Goal: Information Seeking & Learning: Check status

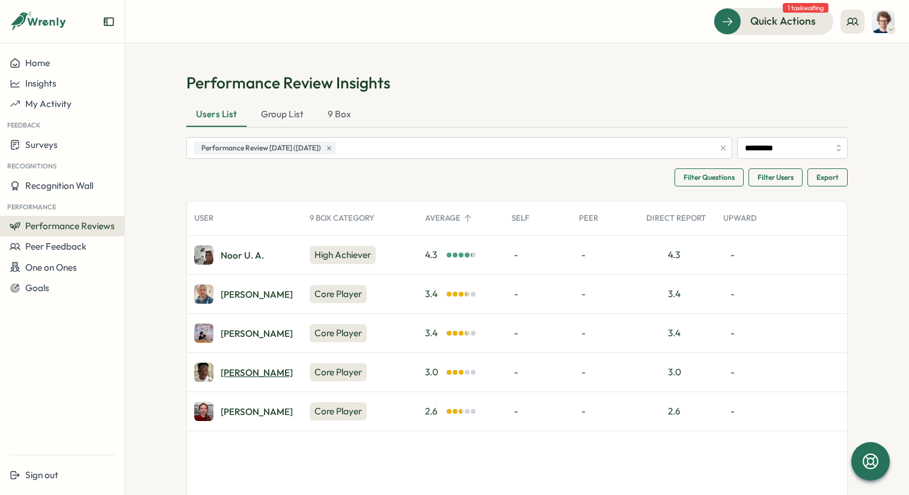
click at [231, 372] on div "Larry S." at bounding box center [257, 372] width 72 height 9
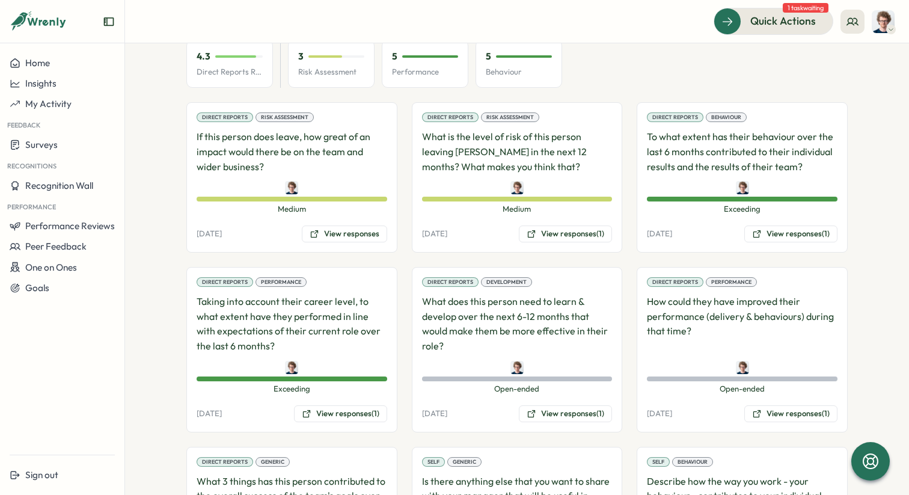
scroll to position [1063, 0]
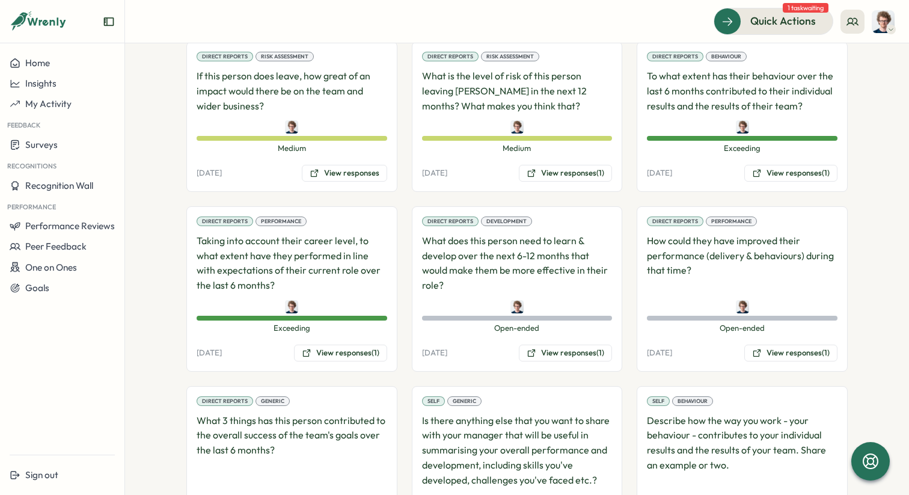
scroll to position [1063, 0]
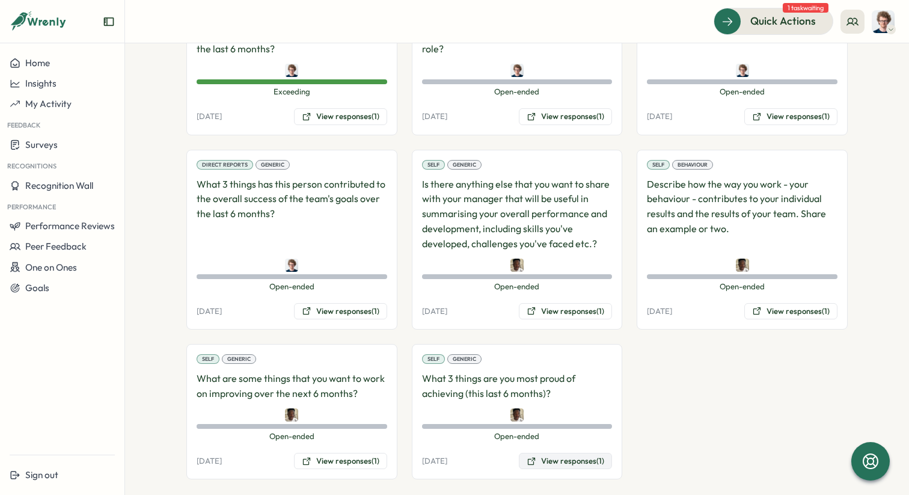
click at [573, 453] on button "View responses (1)" at bounding box center [565, 461] width 93 height 17
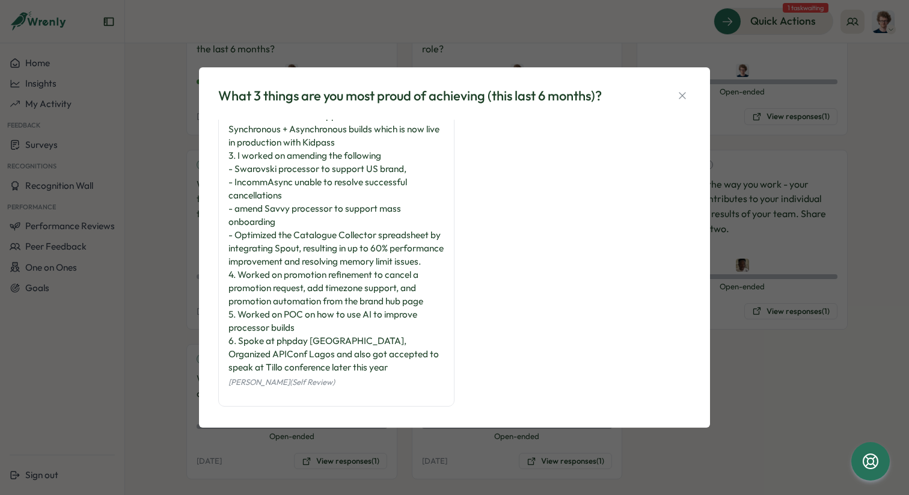
scroll to position [68, 0]
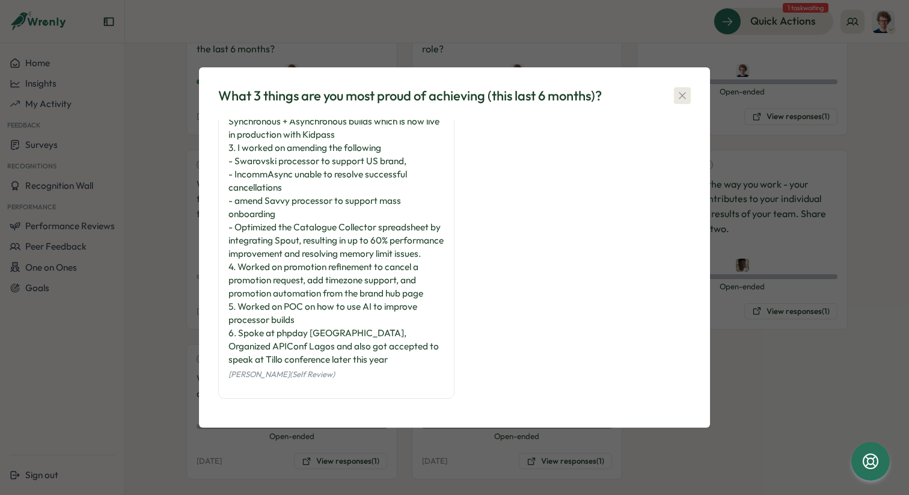
click at [683, 97] on icon "button" at bounding box center [682, 96] width 7 height 7
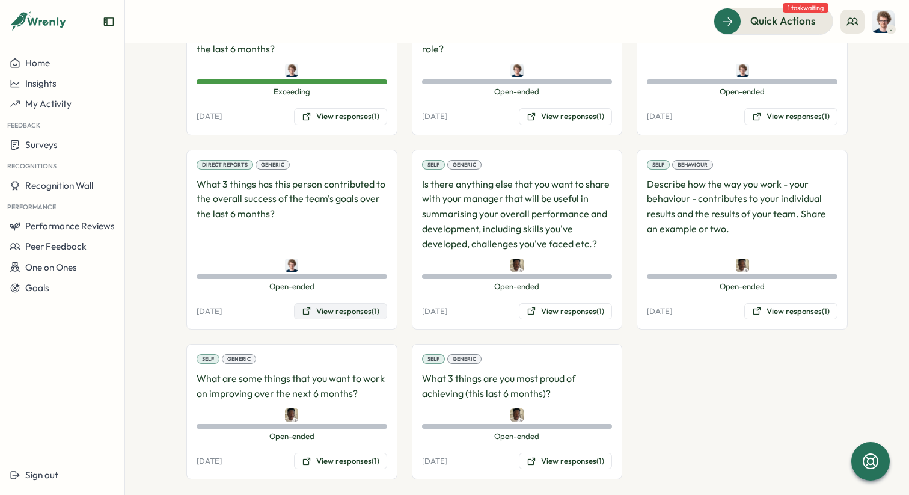
click at [343, 303] on button "View responses (1)" at bounding box center [340, 311] width 93 height 17
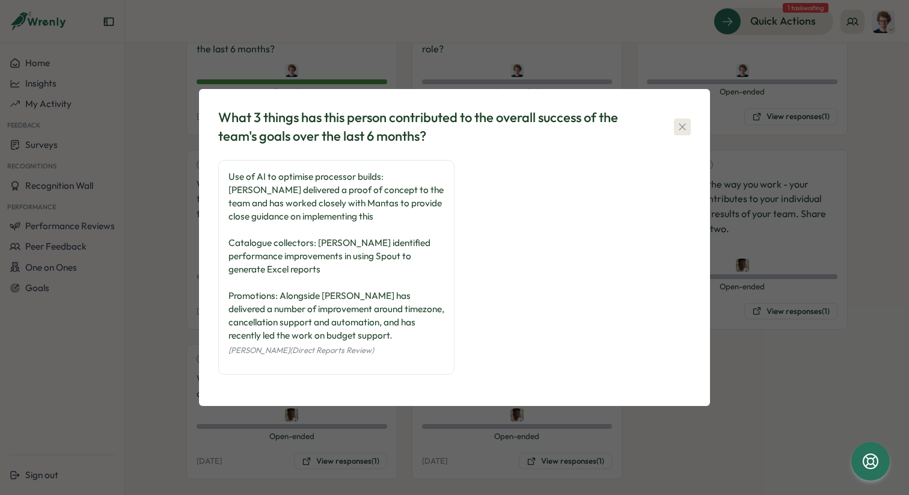
click at [683, 130] on icon "button" at bounding box center [682, 127] width 12 height 12
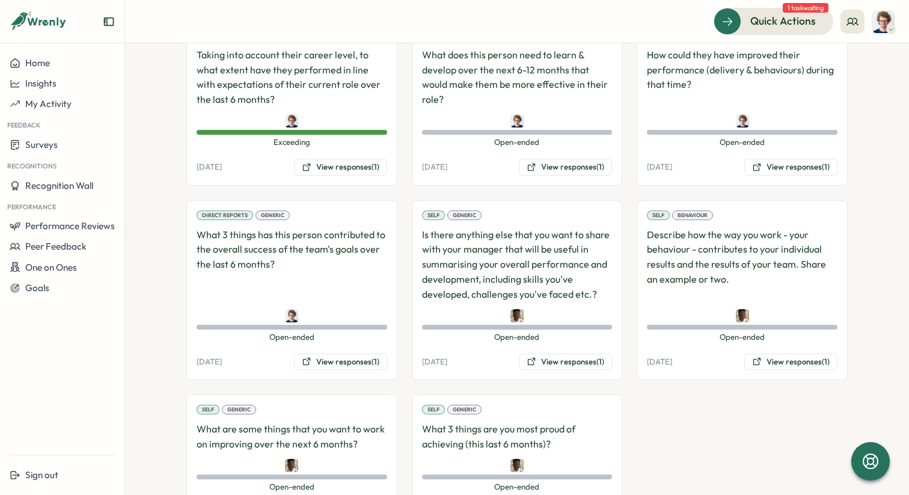
scroll to position [1063, 0]
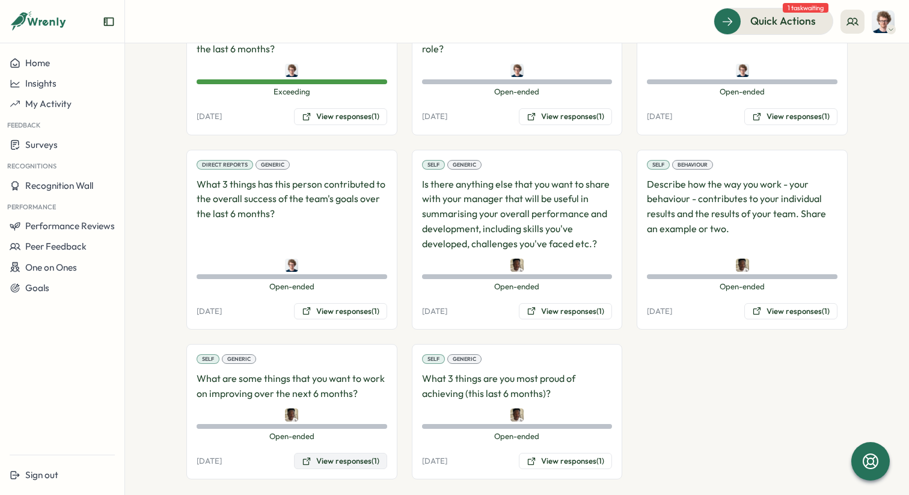
click at [345, 453] on button "View responses (1)" at bounding box center [340, 461] width 93 height 17
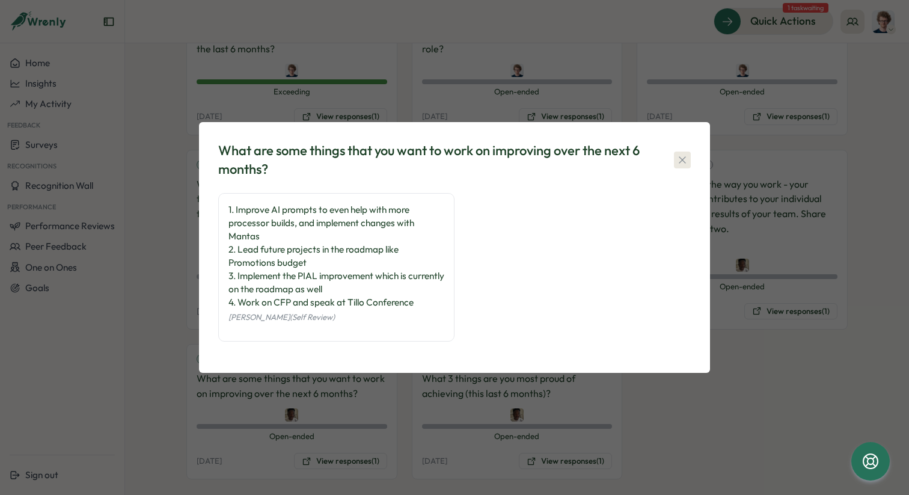
click at [686, 162] on icon "button" at bounding box center [682, 160] width 12 height 12
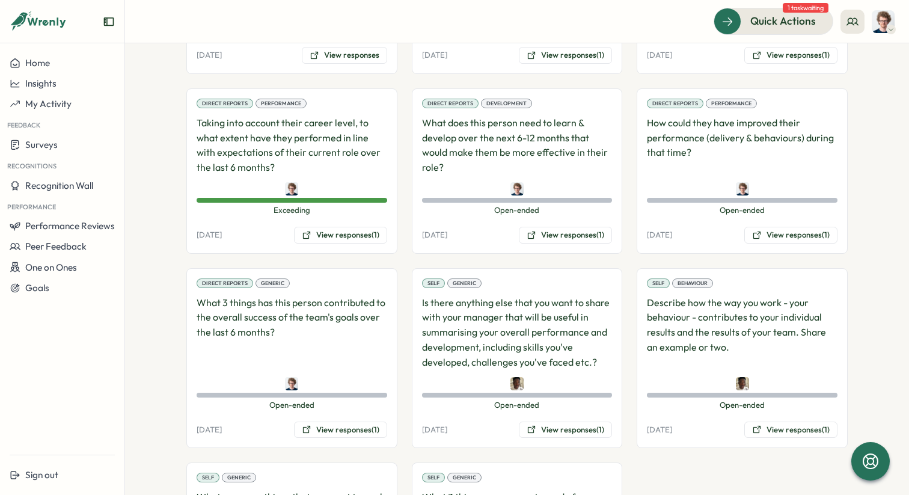
scroll to position [944, 0]
click at [578, 228] on button "View responses (1)" at bounding box center [565, 236] width 93 height 17
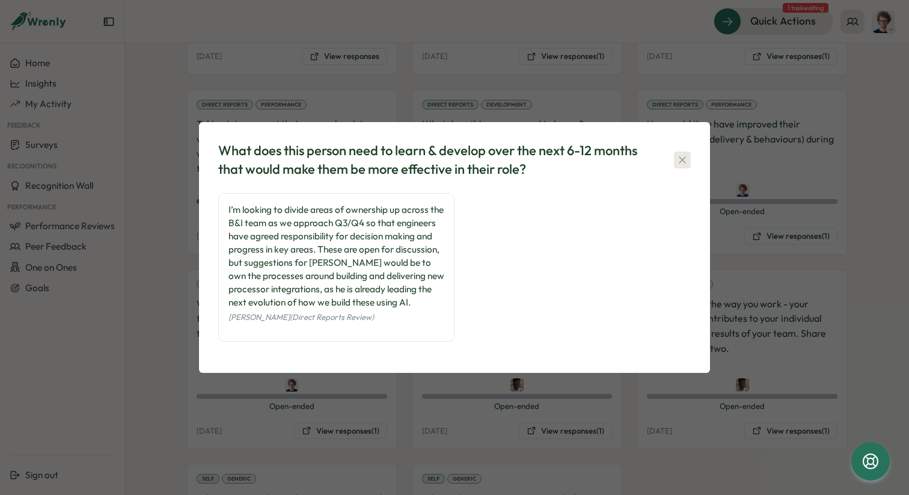
click at [686, 163] on icon "button" at bounding box center [682, 160] width 12 height 12
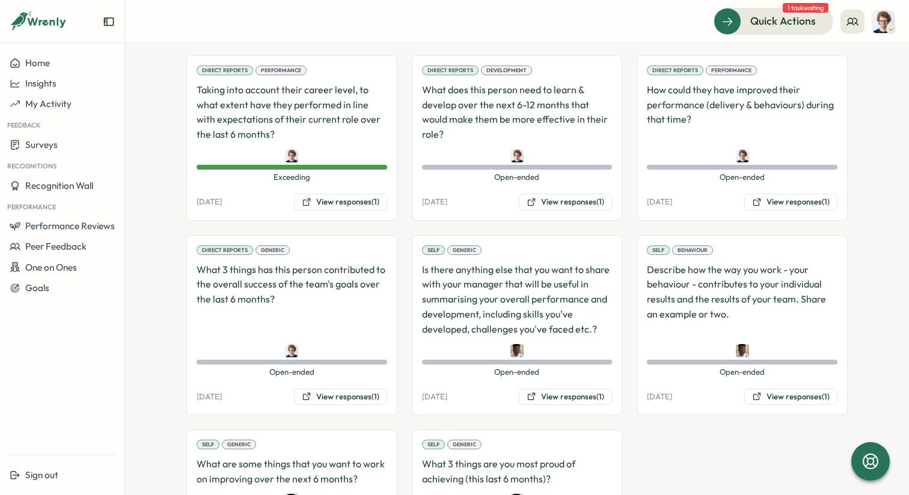
scroll to position [965, 0]
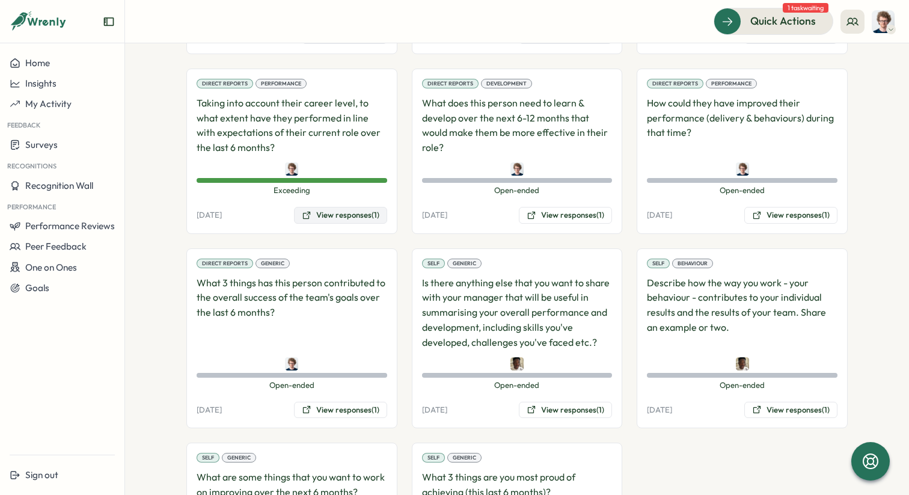
click at [344, 207] on button "View responses (1)" at bounding box center [340, 215] width 93 height 17
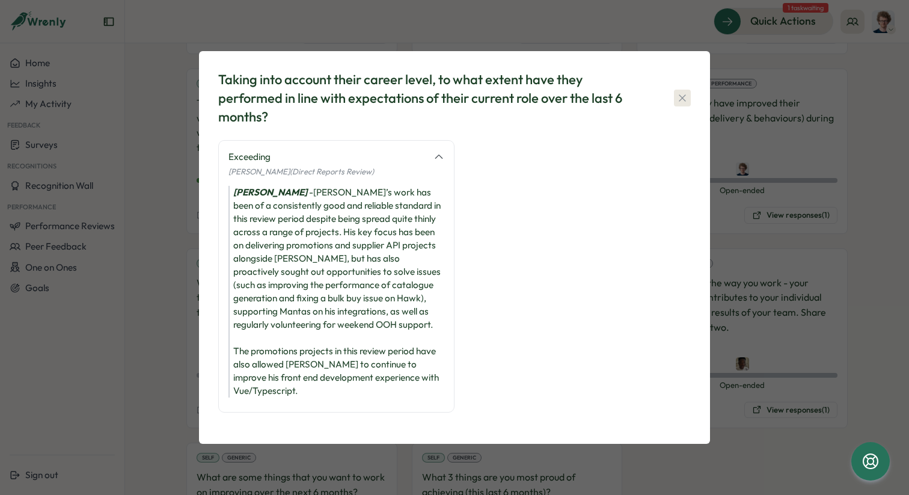
click at [683, 104] on icon "button" at bounding box center [682, 98] width 12 height 12
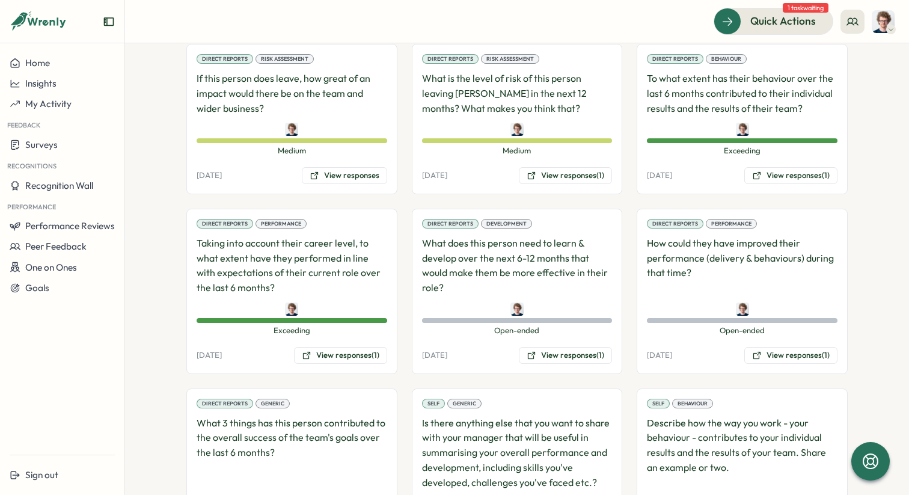
scroll to position [814, 0]
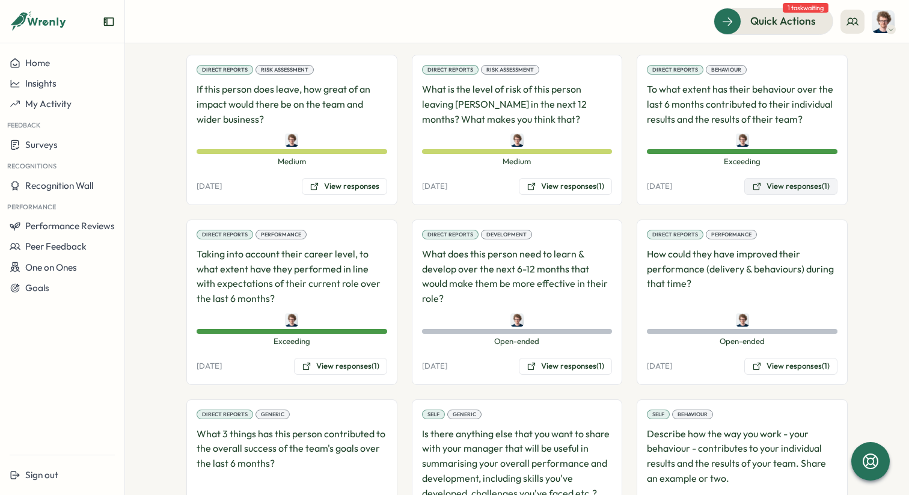
click at [798, 178] on button "View responses (1)" at bounding box center [790, 186] width 93 height 17
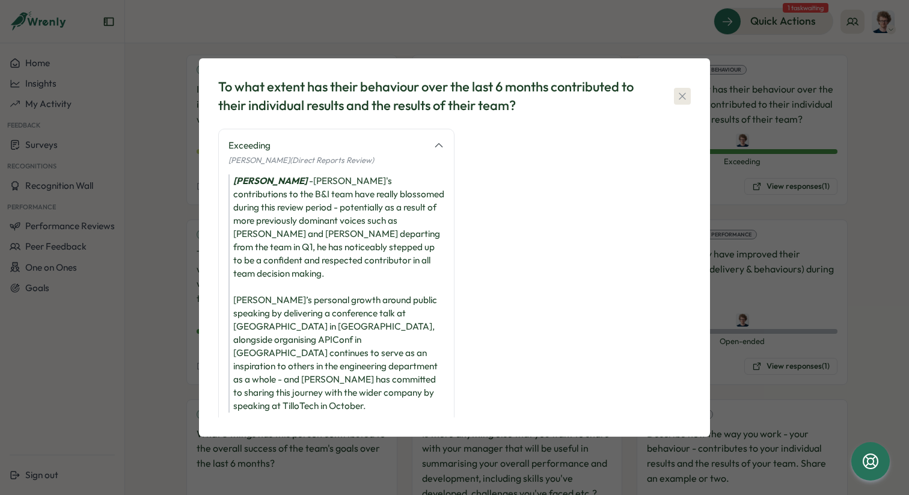
click at [682, 102] on icon "button" at bounding box center [682, 96] width 12 height 12
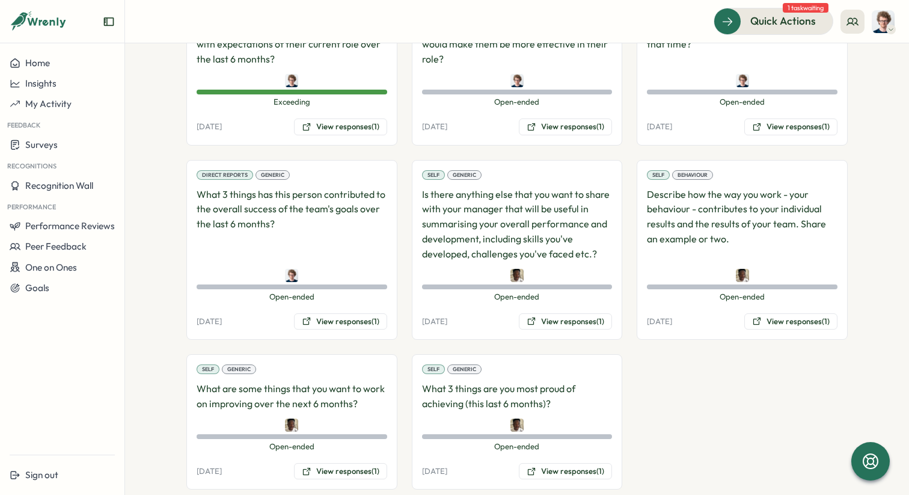
scroll to position [1063, 0]
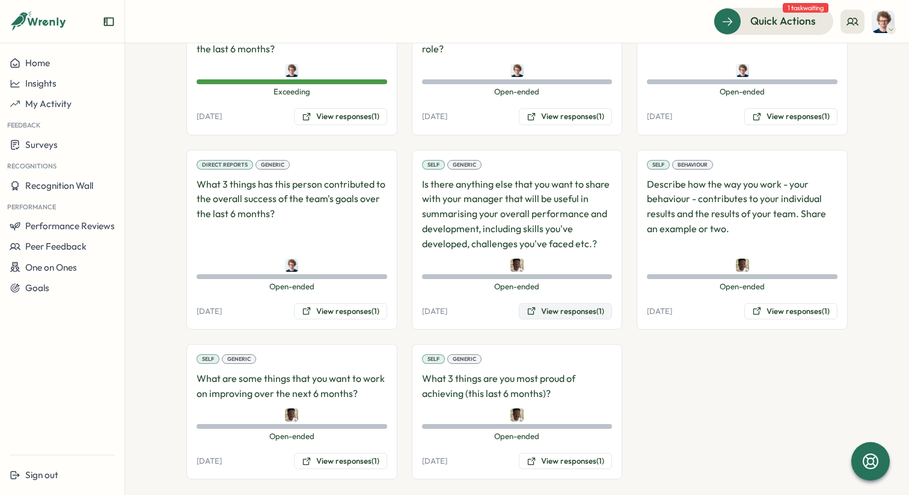
click at [577, 303] on button "View responses (1)" at bounding box center [565, 311] width 93 height 17
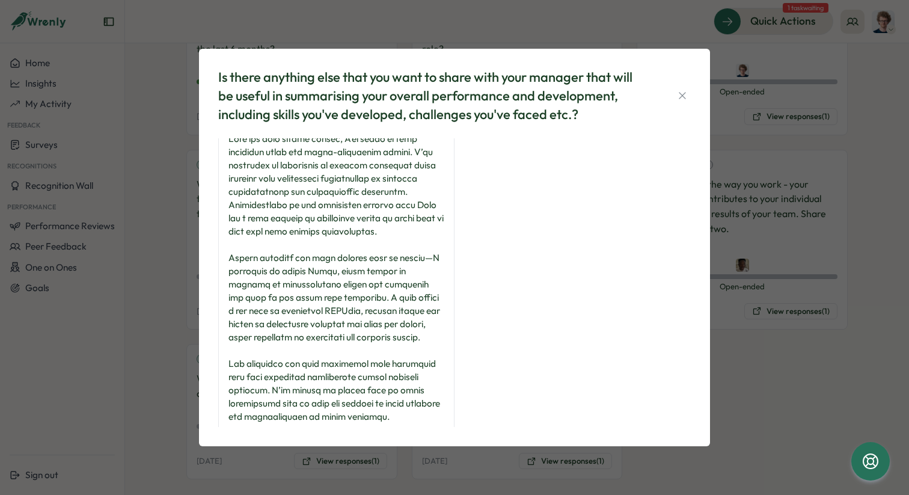
scroll to position [14, 0]
click at [680, 98] on icon "button" at bounding box center [682, 96] width 7 height 7
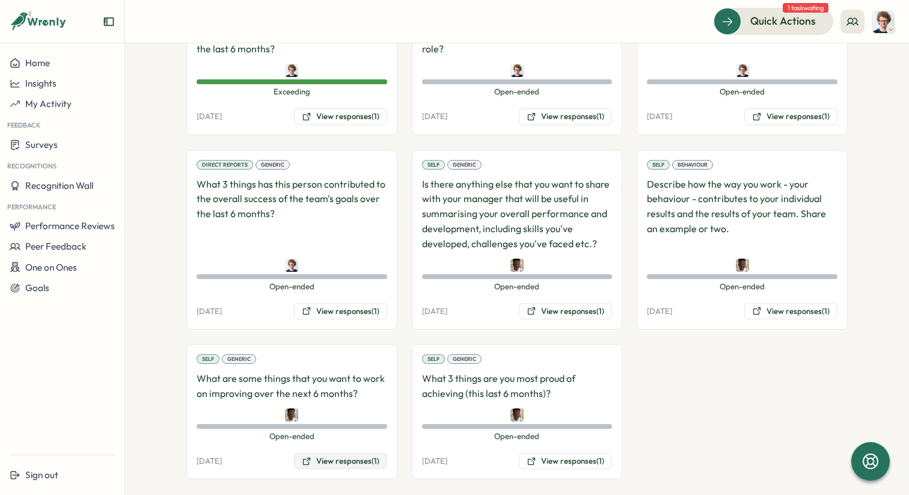
click at [346, 453] on button "View responses (1)" at bounding box center [340, 461] width 93 height 17
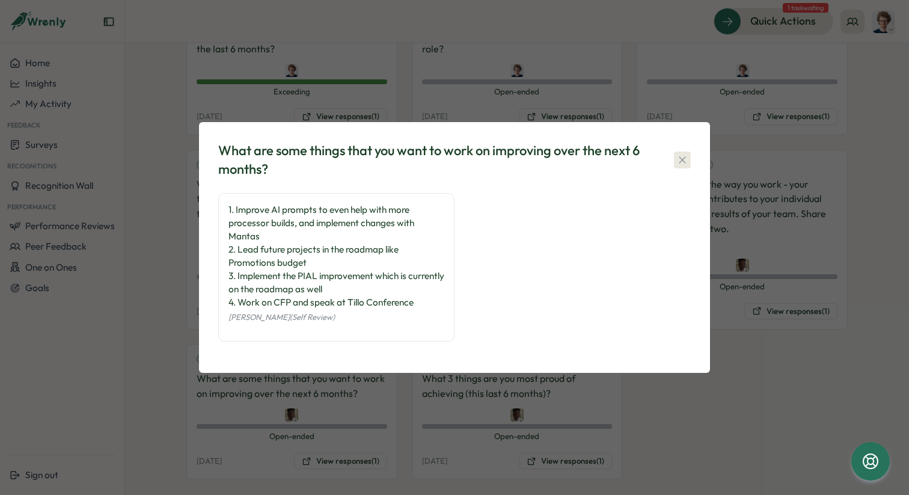
click at [682, 166] on button "button" at bounding box center [682, 159] width 17 height 17
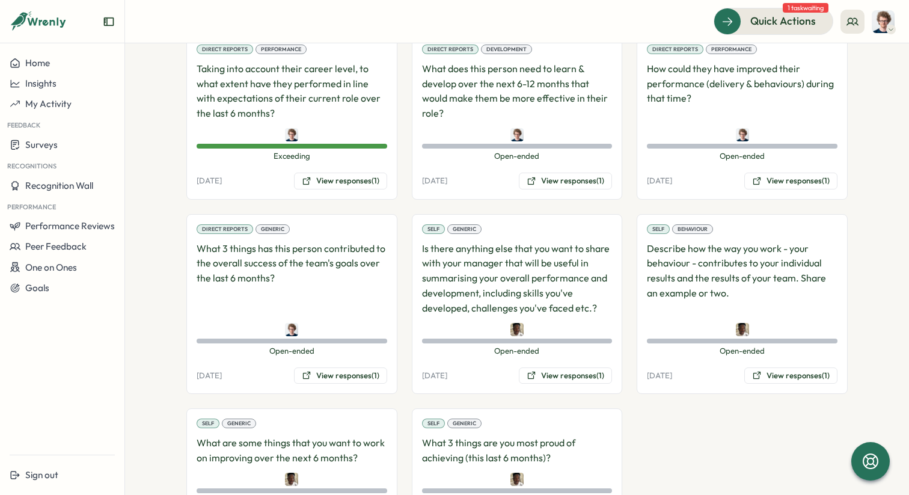
scroll to position [1000, 0]
